Goal: Information Seeking & Learning: Understand process/instructions

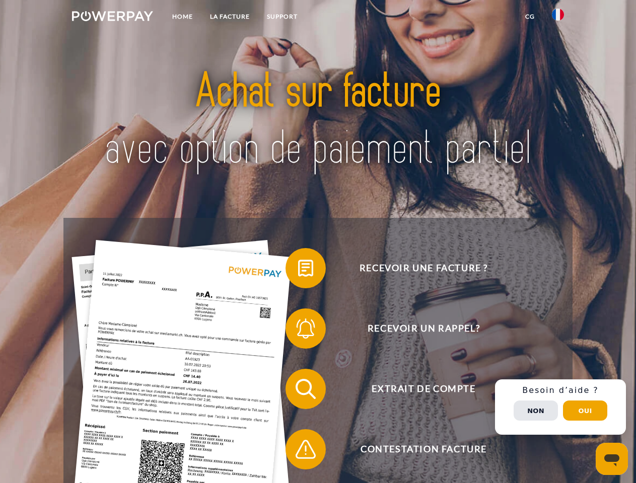
click at [112, 18] on img at bounding box center [112, 16] width 81 height 10
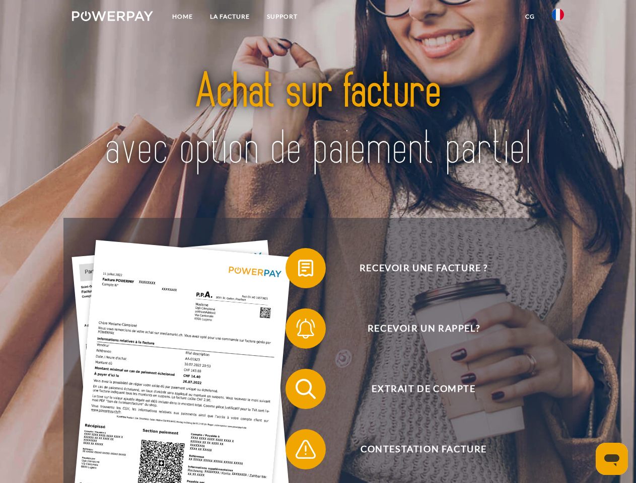
click at [558, 18] on img at bounding box center [558, 15] width 12 height 12
click at [530, 17] on link "CG" at bounding box center [530, 17] width 27 height 18
click at [298, 270] on span at bounding box center [290, 268] width 50 height 50
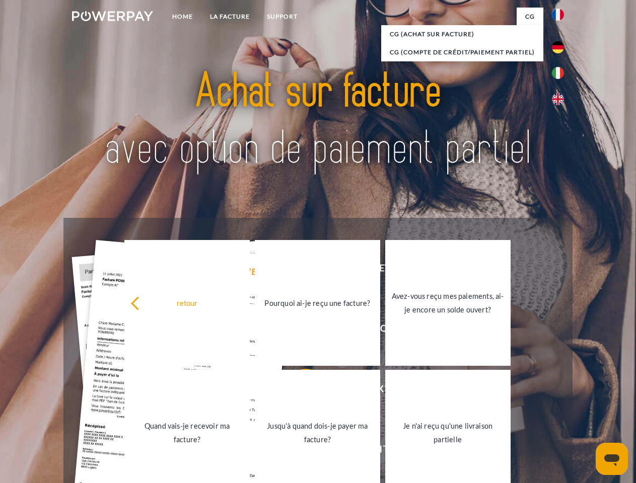
click at [250, 391] on link "Quand vais-je recevoir ma facture?" at bounding box center [186, 433] width 125 height 126
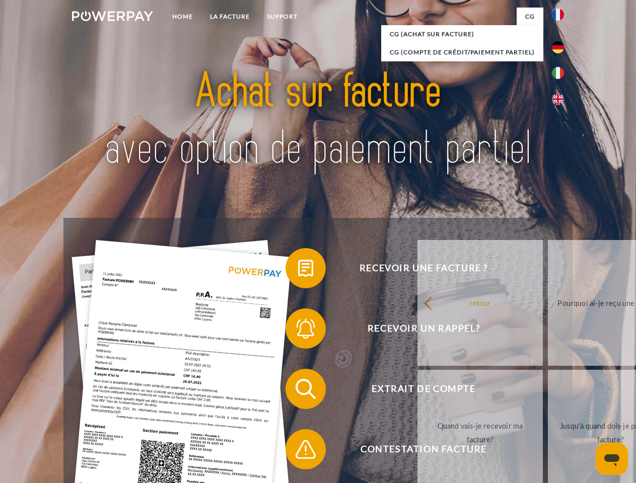
click at [298, 452] on span at bounding box center [290, 450] width 50 height 50
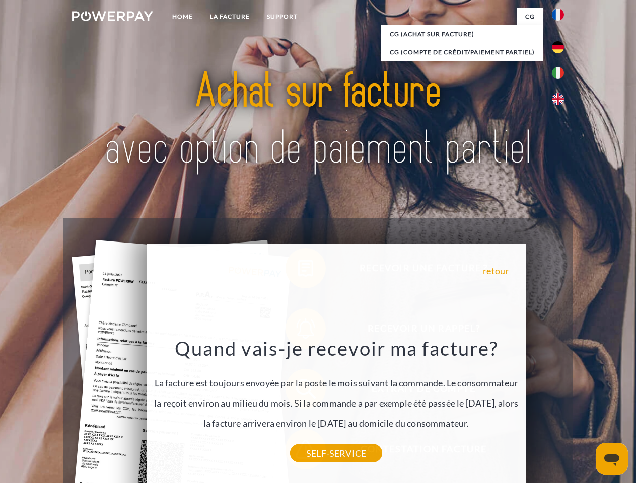
click at [560, 407] on div "Recevoir une facture ? Recevoir un rappel? Extrait de compte retour" at bounding box center [317, 419] width 509 height 403
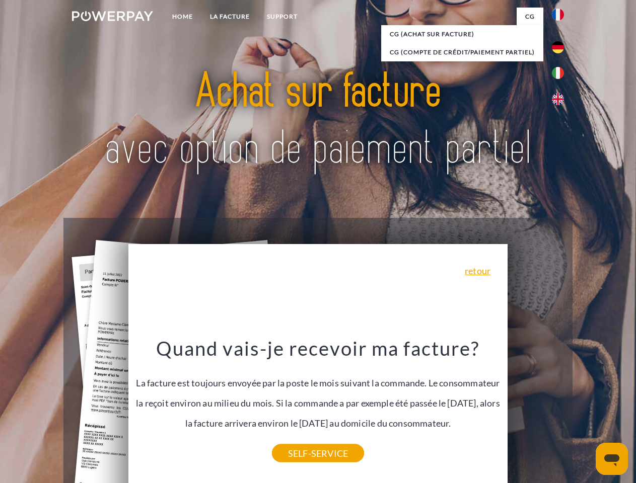
click at [536, 409] on span "Extrait de compte" at bounding box center [423, 389] width 247 height 40
click at [585, 411] on header "Home LA FACTURE Support" at bounding box center [318, 347] width 636 height 695
